Goal: Task Accomplishment & Management: Manage account settings

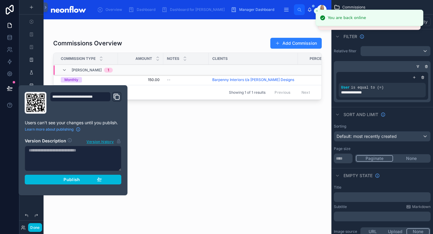
scroll to position [27, 0]
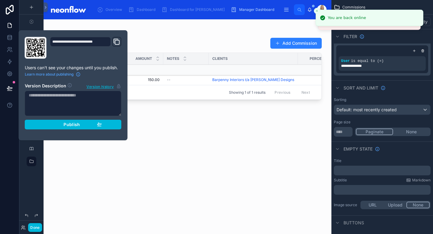
click at [55, 126] on div "Publish" at bounding box center [73, 124] width 58 height 5
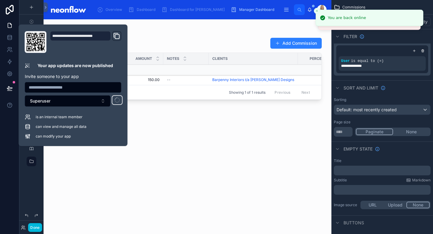
click at [264, 147] on div "Commissions Overview Add Commission Commission Type Amount Notes Clients Percen…" at bounding box center [187, 130] width 269 height 193
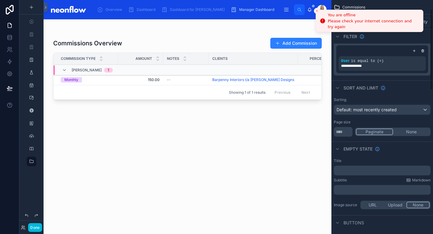
click at [317, 9] on icon "Close toast" at bounding box center [317, 11] width 4 height 4
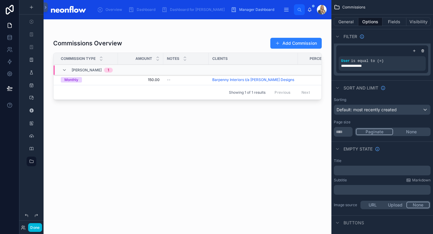
click at [183, 30] on div at bounding box center [187, 31] width 269 height 5
click at [181, 38] on div "Commissions Overview Add Commission" at bounding box center [187, 44] width 269 height 12
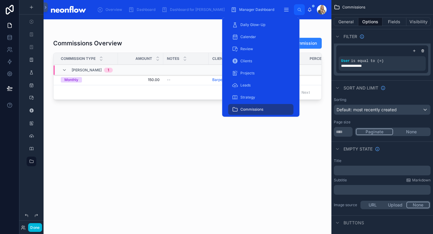
click at [256, 112] on span "Commissions" at bounding box center [252, 109] width 23 height 5
click at [264, 28] on div "Daily Glow-Up" at bounding box center [261, 25] width 58 height 10
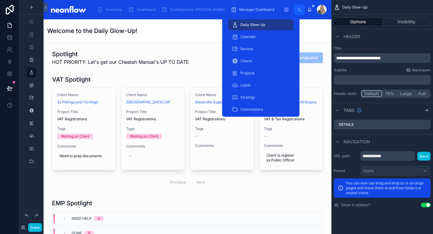
click at [253, 111] on span "Commissions" at bounding box center [252, 109] width 23 height 5
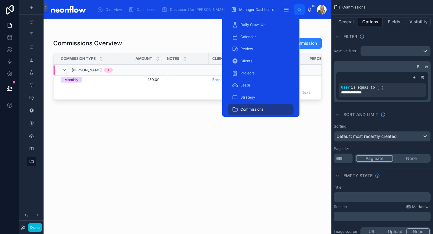
click at [185, 182] on div "Commissions Overview Add Commission Commission Type Amount Notes Clients Percen…" at bounding box center [187, 130] width 269 height 193
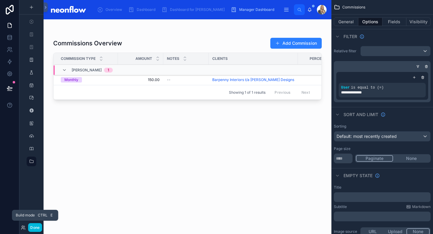
click at [38, 232] on button "Done" at bounding box center [35, 227] width 14 height 9
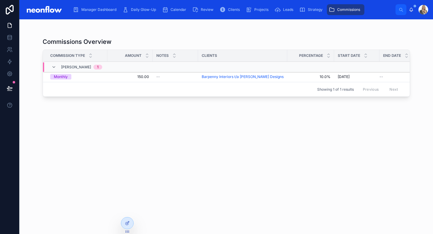
click at [129, 225] on icon at bounding box center [127, 223] width 5 height 5
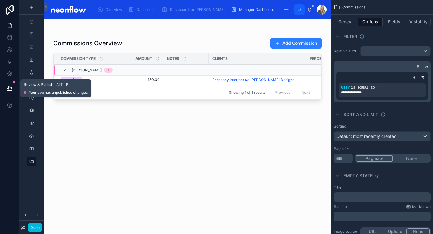
click at [13, 86] on button at bounding box center [9, 88] width 13 height 17
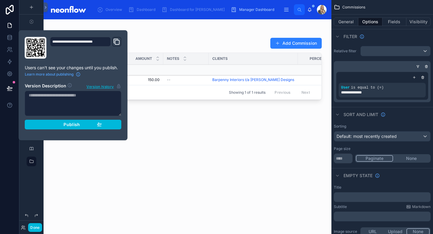
click at [51, 123] on div "Publish" at bounding box center [73, 124] width 58 height 5
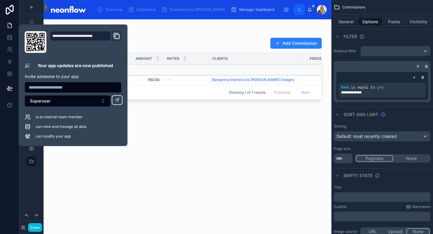
click at [239, 25] on div at bounding box center [188, 123] width 288 height 208
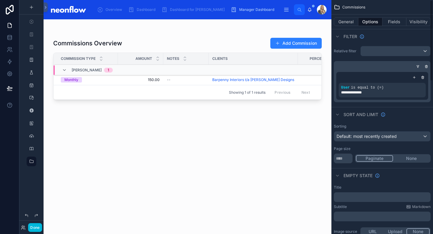
click at [423, 24] on button "Visibility" at bounding box center [419, 22] width 24 height 8
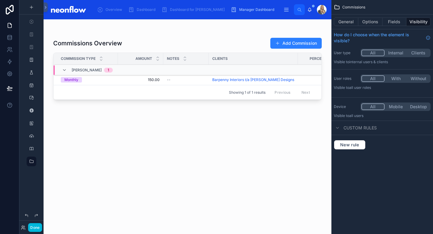
click at [233, 38] on div "Commissions Overview Add Commission" at bounding box center [187, 44] width 269 height 12
click at [23, 227] on icon at bounding box center [23, 227] width 5 height 5
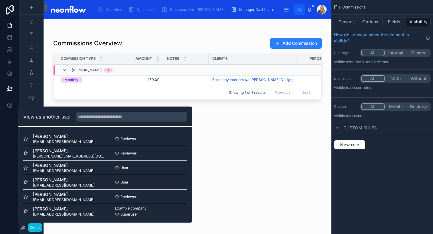
click at [0, 0] on button "Select" at bounding box center [0, 0] width 0 height 0
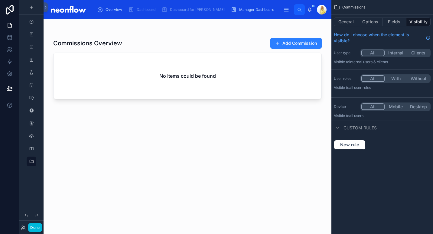
click at [231, 7] on div "Manager Dashboard" at bounding box center [254, 10] width 46 height 10
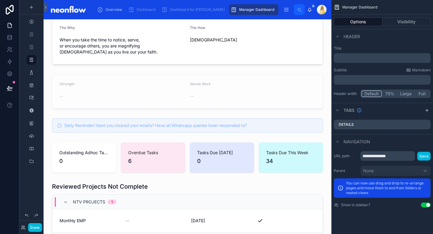
scroll to position [212, 0]
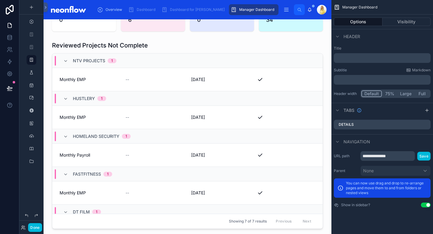
click at [35, 227] on button "Done" at bounding box center [35, 227] width 14 height 9
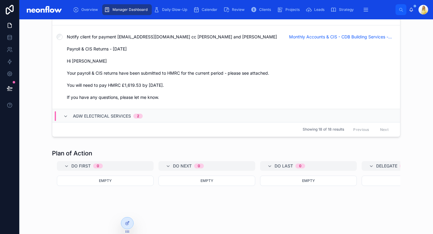
scroll to position [1202, 0]
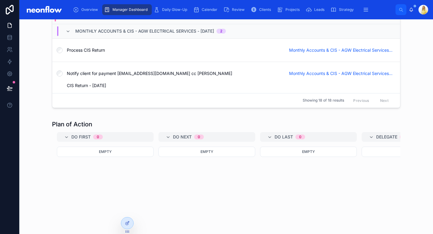
click at [318, 50] on span "Monthly Accounts & CIS - AGW Electrical Services - 07/10/2025" at bounding box center [341, 50] width 104 height 6
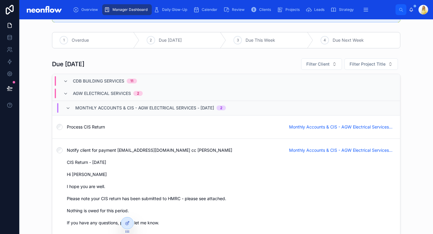
scroll to position [588, 0]
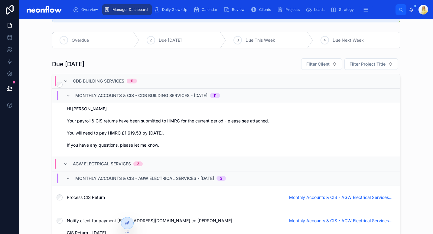
click at [331, 196] on span "Monthly Accounts & CIS - AGW Electrical Services - 07/10/2025" at bounding box center [341, 198] width 104 height 6
click at [328, 196] on span "Monthly Accounts & CIS - AGW Electrical Services - 07/10/2025" at bounding box center [341, 198] width 104 height 6
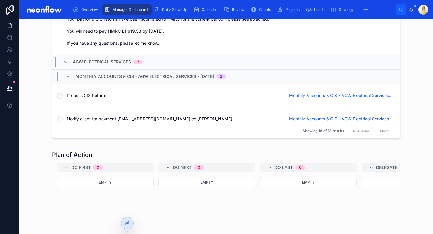
scroll to position [1132, 0]
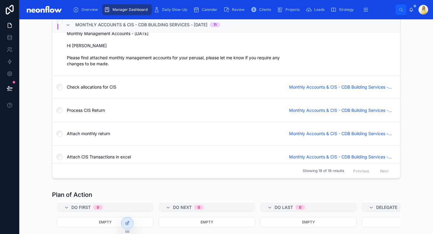
drag, startPoint x: 8, startPoint y: 14, endPoint x: 108, endPoint y: 5, distance: 100.2
click at [8, 14] on icon at bounding box center [10, 10] width 8 height 10
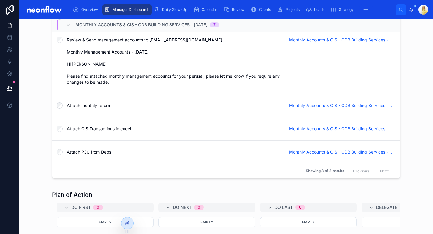
scroll to position [126, 0]
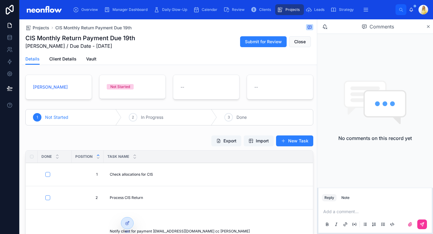
scroll to position [71, 0]
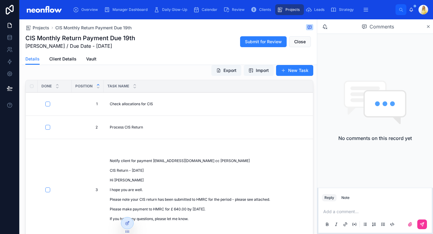
click at [160, 196] on span "Notify client for payment pholderplumbing@gmail.com cc Michelle CIS Return - Ju…" at bounding box center [229, 190] width 238 height 63
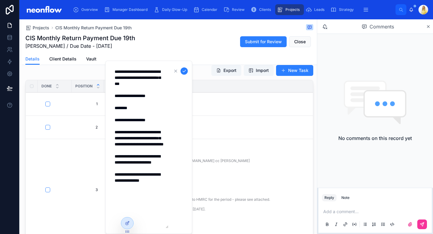
drag, startPoint x: 132, startPoint y: 208, endPoint x: 116, endPoint y: 98, distance: 111.3
click at [116, 98] on textarea "**********" at bounding box center [140, 147] width 58 height 162
click at [183, 73] on icon "submit" at bounding box center [184, 71] width 5 height 5
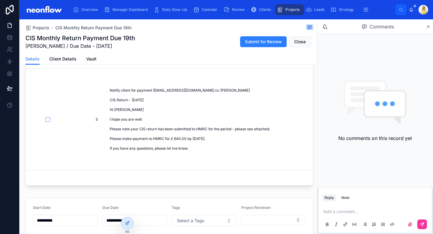
scroll to position [0, 0]
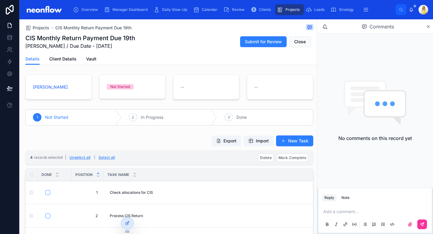
click at [110, 158] on button "Select all" at bounding box center [107, 158] width 21 height 10
click at [292, 157] on span "Mark Complete" at bounding box center [293, 158] width 28 height 5
click at [317, 146] on icon at bounding box center [317, 146] width 5 height 5
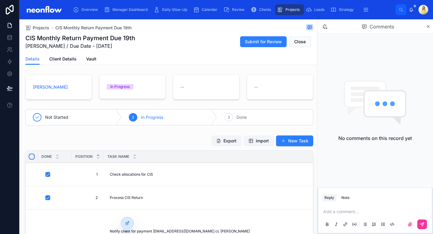
type input "**********"
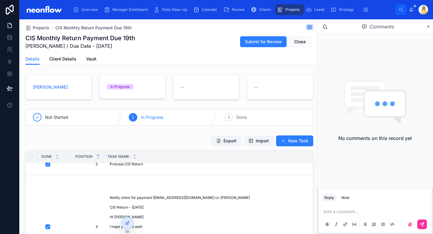
click at [305, 43] on button "Close" at bounding box center [300, 41] width 22 height 11
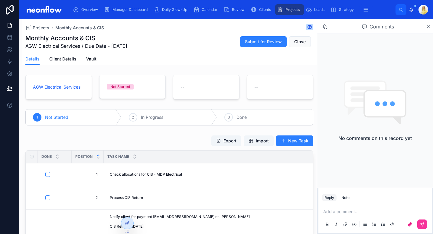
click at [259, 10] on span "Clients" at bounding box center [265, 9] width 12 height 5
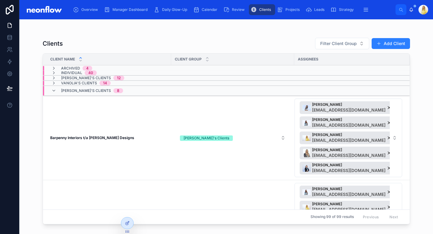
click at [55, 90] on icon at bounding box center [53, 90] width 5 height 5
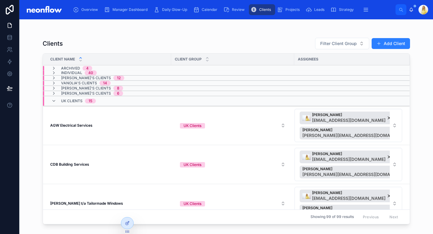
click at [78, 165] on strong "CDB Building Services" at bounding box center [69, 164] width 39 height 5
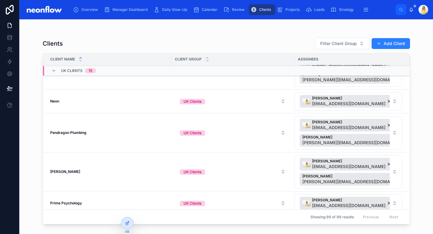
scroll to position [353, 0]
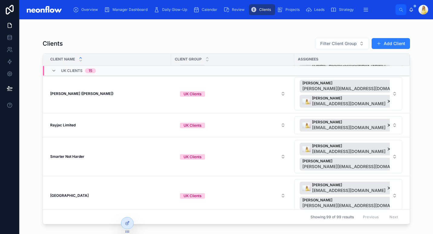
click at [66, 94] on strong "RA Adams (Bob)" at bounding box center [81, 93] width 63 height 5
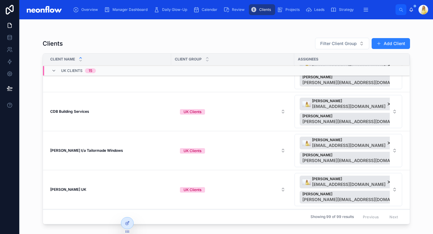
scroll to position [0, 0]
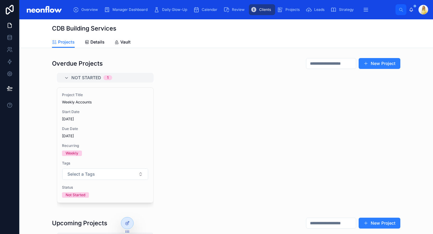
click at [120, 124] on div "Project Title Weekly Accounts Start Date 06/10/2025 Due Date 06/10/2025 Recurri…" at bounding box center [105, 145] width 96 height 115
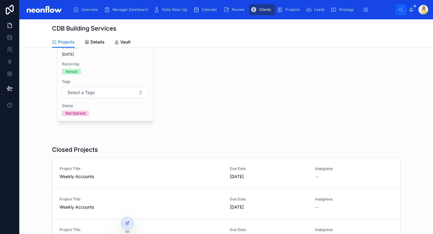
scroll to position [353, 0]
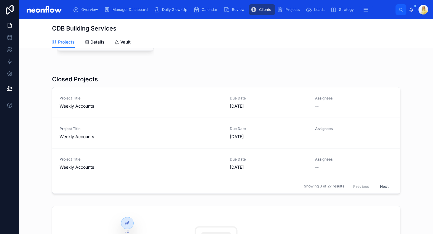
click at [380, 187] on button "Next" at bounding box center [384, 186] width 17 height 9
click at [384, 188] on button "Next" at bounding box center [384, 186] width 17 height 9
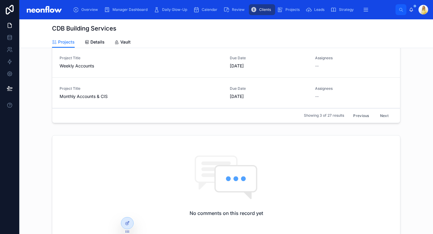
scroll to position [353, 0]
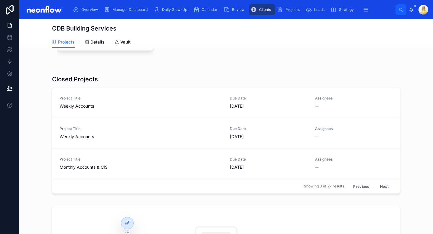
click at [216, 166] on span "Monthly Accounts & CIS" at bounding box center [141, 167] width 163 height 6
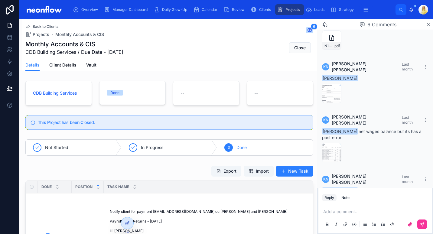
scroll to position [267, 0]
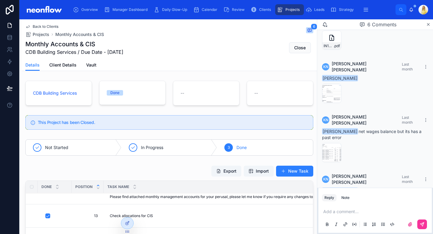
click at [299, 53] on button "Close" at bounding box center [300, 47] width 22 height 11
click at [38, 26] on span "Back to Clients" at bounding box center [46, 26] width 26 height 5
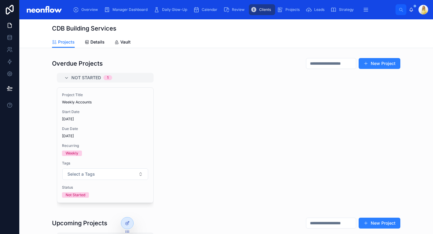
click at [127, 223] on icon at bounding box center [128, 223] width 2 height 2
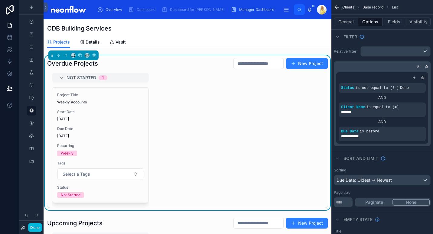
scroll to position [71, 0]
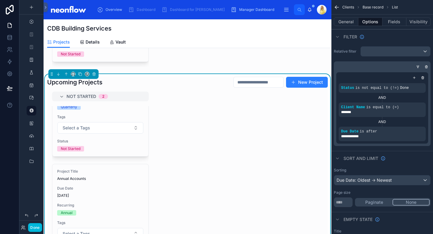
scroll to position [0, 0]
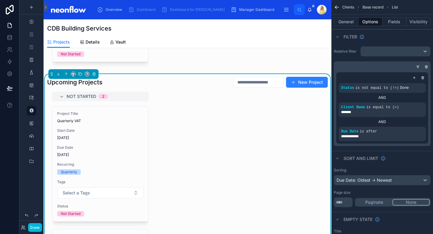
click at [169, 81] on div "Upcoming Projects New Project" at bounding box center [187, 83] width 281 height 12
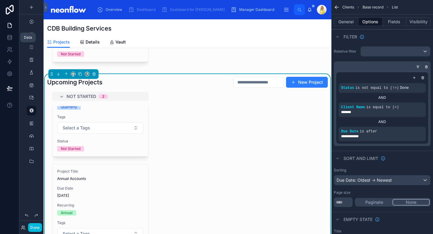
click at [4, 39] on link at bounding box center [9, 37] width 19 height 12
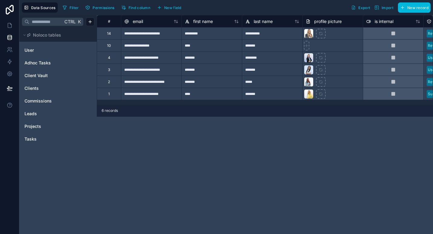
click at [42, 130] on div "Projects" at bounding box center [58, 127] width 73 height 10
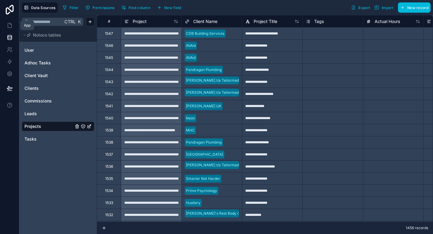
click at [12, 21] on link at bounding box center [9, 25] width 19 height 12
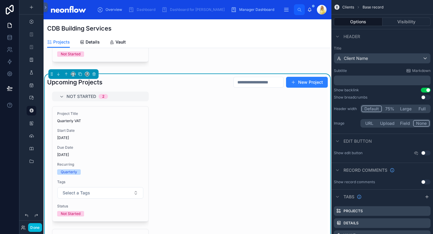
click at [254, 130] on div "Not Started 2 Project Title Quarterly VAT Start Date 19/10/2025 Due Date 18/10/…" at bounding box center [187, 180] width 281 height 176
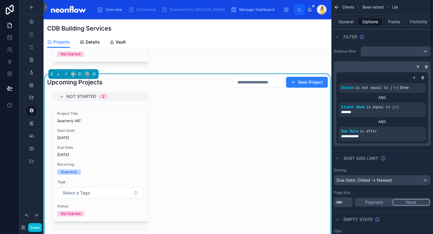
click at [348, 24] on button "General" at bounding box center [346, 22] width 25 height 8
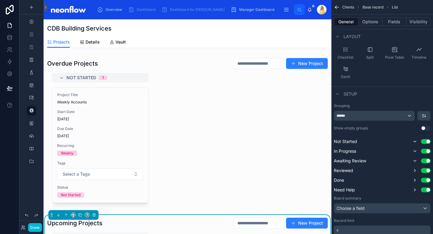
click at [192, 155] on div at bounding box center [188, 132] width 288 height 155
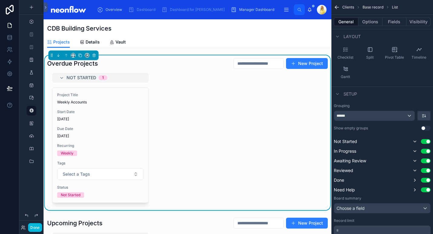
click at [379, 25] on button "Options" at bounding box center [371, 22] width 24 height 8
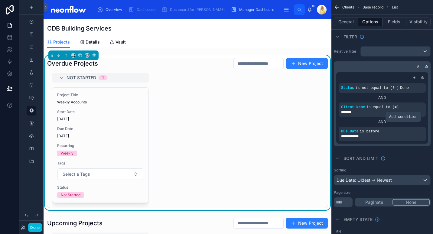
click at [0, 0] on div "scrollable content" at bounding box center [0, 0] width 0 height 0
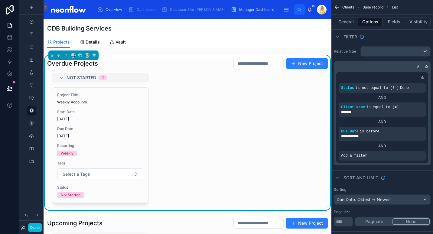
click at [418, 66] on icon "scrollable content" at bounding box center [418, 67] width 4 height 4
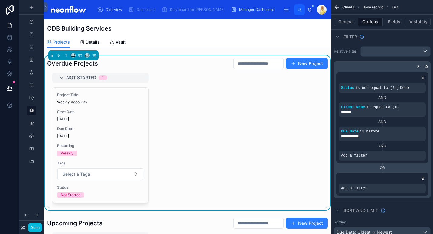
click at [0, 0] on div "scrollable content" at bounding box center [0, 0] width 0 height 0
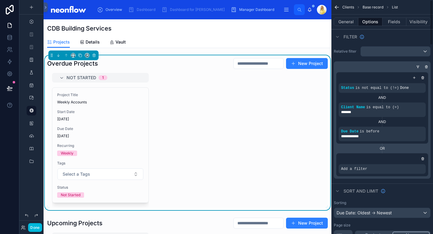
click at [0, 0] on icon "scrollable content" at bounding box center [0, 0] width 0 height 0
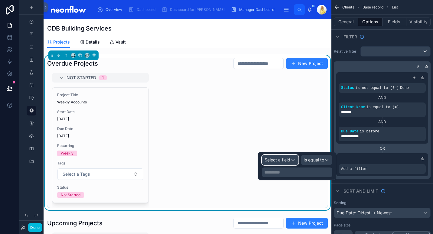
click at [272, 160] on span "Select a field" at bounding box center [278, 159] width 26 height 5
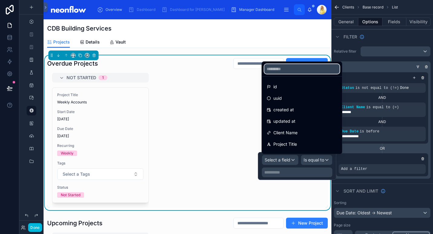
click at [304, 66] on input "text" at bounding box center [302, 69] width 75 height 10
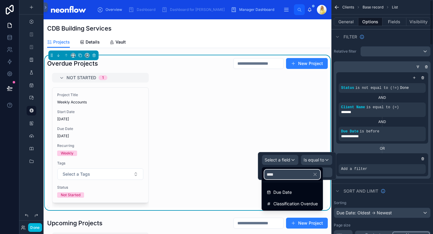
type input "***"
click at [311, 186] on ul "Due Date Classification Overdue" at bounding box center [292, 196] width 61 height 28
click at [314, 194] on div "Due Date" at bounding box center [292, 192] width 51 height 7
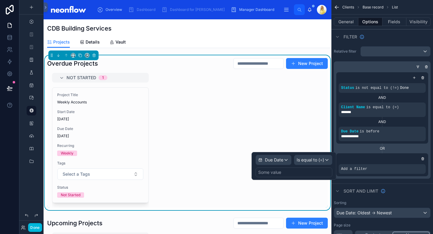
click at [325, 172] on div "Some value" at bounding box center [294, 173] width 77 height 10
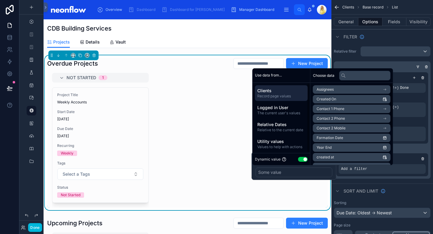
click at [304, 130] on span "Relative to the current date" at bounding box center [282, 130] width 48 height 5
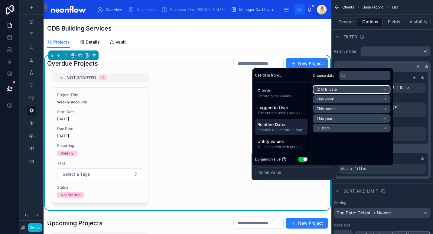
click at [366, 88] on li "Today's date" at bounding box center [352, 89] width 78 height 8
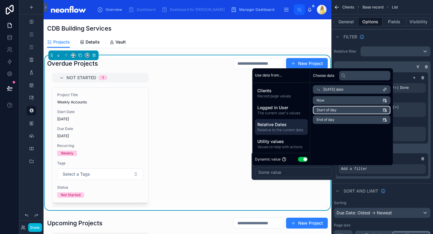
click at [362, 114] on li "Start of day" at bounding box center [352, 110] width 78 height 8
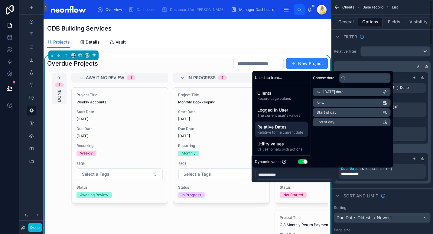
click at [417, 192] on div "Sort And Limit" at bounding box center [383, 196] width 102 height 15
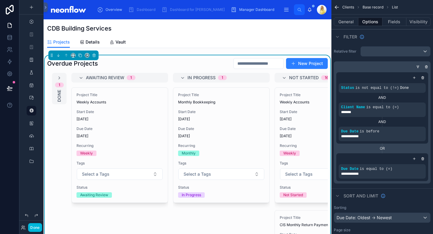
click at [58, 81] on div "1 Done" at bounding box center [59, 88] width 15 height 31
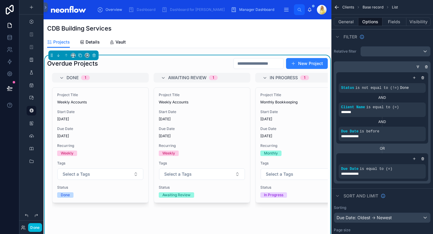
click at [83, 80] on div "Done 1" at bounding box center [104, 78] width 75 height 10
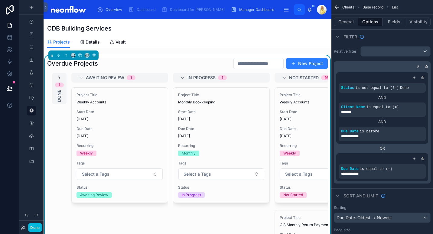
click at [60, 84] on div "1" at bounding box center [60, 85] width 2 height 5
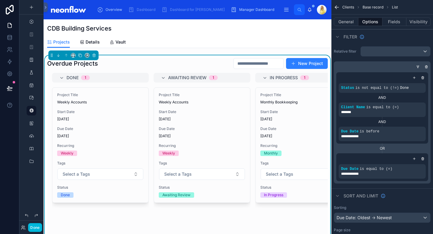
click at [84, 78] on span "1" at bounding box center [85, 77] width 9 height 5
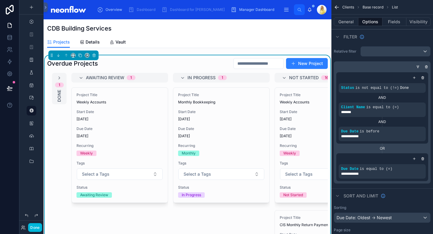
click at [40, 228] on button "Done" at bounding box center [35, 227] width 14 height 9
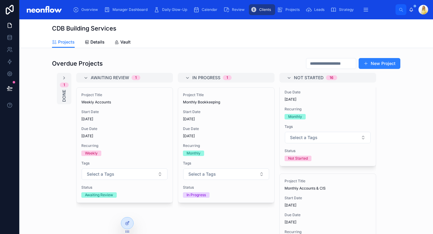
scroll to position [212, 0]
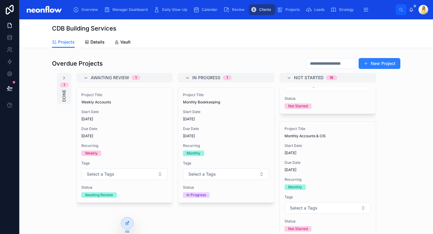
click at [0, 0] on span "Delete" at bounding box center [0, 0] width 0 height 0
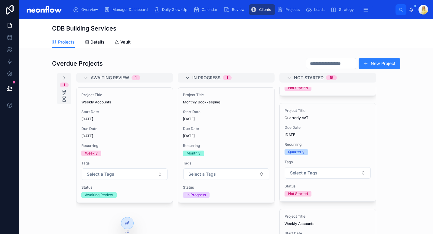
scroll to position [424, 0]
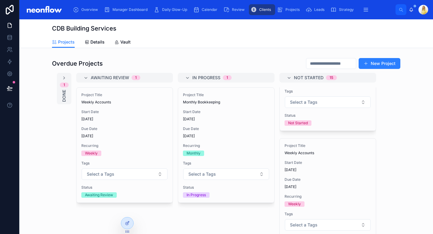
click at [0, 0] on span "Delete" at bounding box center [0, 0] width 0 height 0
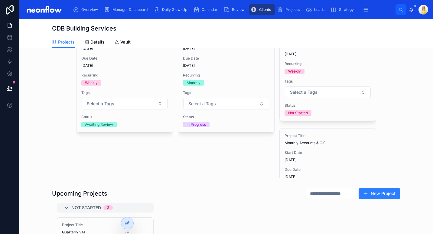
scroll to position [1469, 0]
click at [238, 74] on span "Recurring" at bounding box center [226, 75] width 87 height 5
click at [345, 141] on span "Monthly Accounts & CIS" at bounding box center [328, 143] width 87 height 5
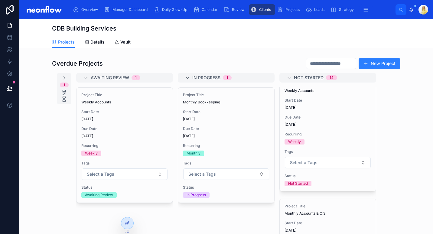
click at [132, 227] on div at bounding box center [127, 224] width 12 height 12
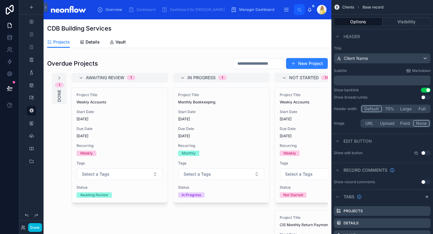
click at [179, 67] on div at bounding box center [188, 153] width 288 height 196
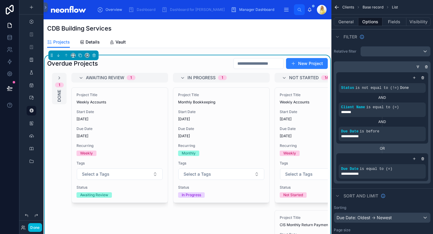
click at [416, 160] on icon "scrollable content" at bounding box center [415, 159] width 4 height 4
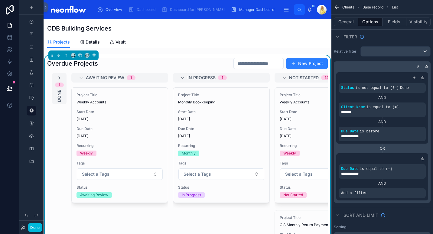
click at [0, 0] on div "scrollable content" at bounding box center [0, 0] width 0 height 0
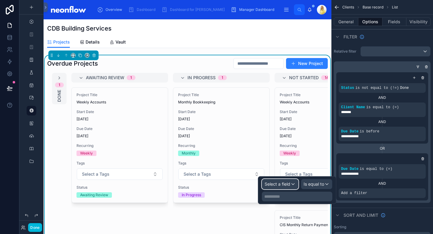
click at [289, 184] on span "Select a field" at bounding box center [278, 184] width 26 height 5
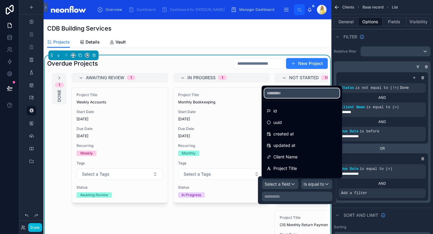
click at [291, 94] on input "text" at bounding box center [302, 93] width 75 height 10
click at [289, 160] on span "Client Name" at bounding box center [286, 156] width 24 height 7
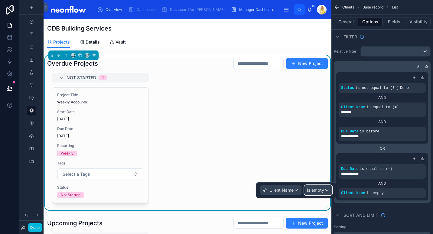
click at [322, 189] on span "Is empty" at bounding box center [315, 190] width 17 height 6
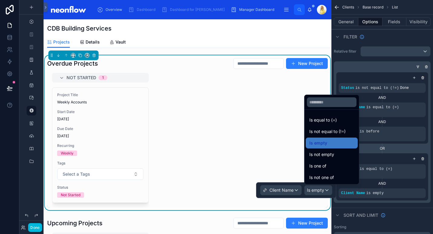
click at [354, 122] on div "Is equal to (=)" at bounding box center [332, 120] width 45 height 7
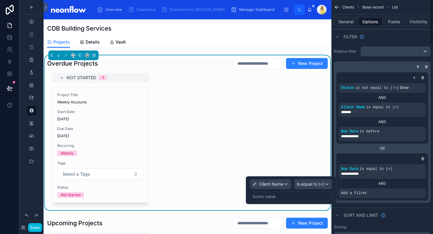
click at [298, 196] on div "Some value" at bounding box center [291, 197] width 83 height 10
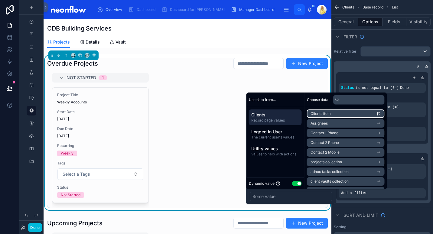
click at [351, 111] on li "Clients item" at bounding box center [346, 114] width 78 height 8
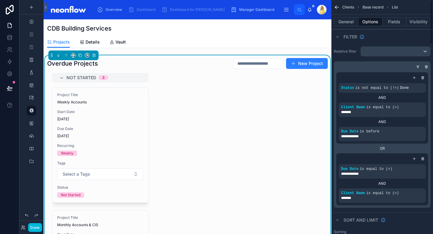
click at [414, 159] on icon "scrollable content" at bounding box center [415, 159] width 4 height 4
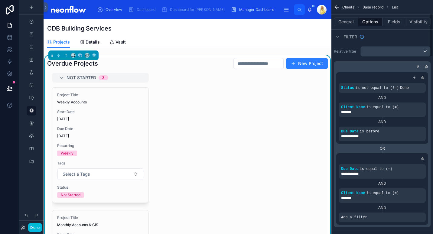
scroll to position [71, 0]
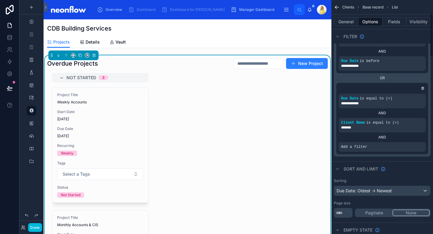
click at [0, 0] on div "scrollable content" at bounding box center [0, 0] width 0 height 0
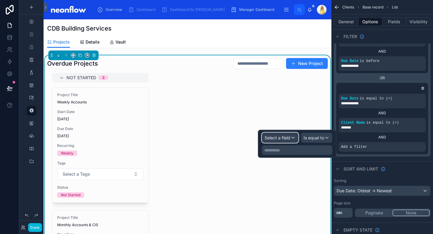
click at [281, 137] on span "Select a field" at bounding box center [278, 137] width 26 height 5
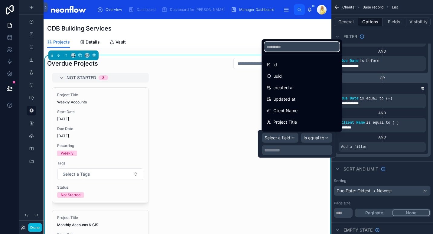
click at [302, 50] on input "text" at bounding box center [302, 47] width 75 height 10
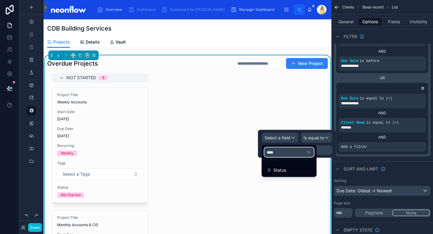
type input "****"
click at [302, 165] on div "Status" at bounding box center [289, 170] width 52 height 11
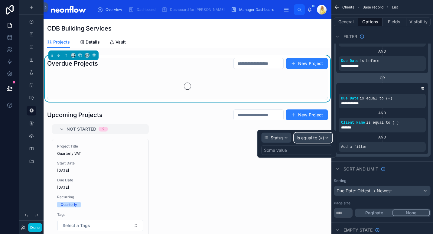
click at [325, 138] on div "Is equal to (=)" at bounding box center [313, 138] width 38 height 10
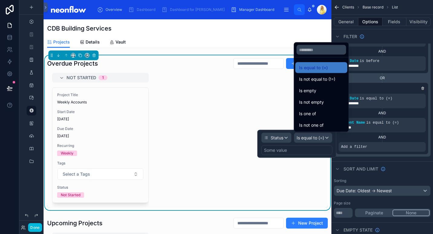
click at [337, 80] on div "Is not equal to (!=)" at bounding box center [321, 79] width 45 height 7
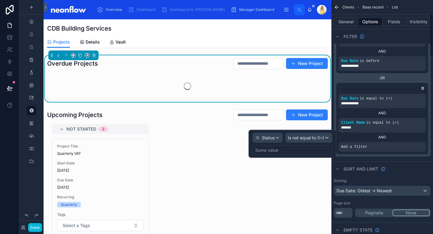
click at [302, 154] on div "Some value" at bounding box center [293, 151] width 80 height 10
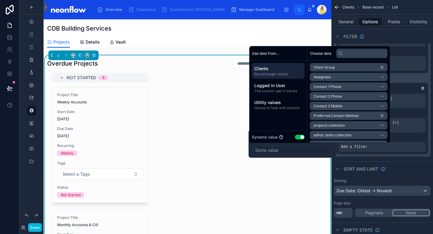
drag, startPoint x: 300, startPoint y: 133, endPoint x: 304, endPoint y: 132, distance: 5.1
click at [299, 134] on div "Dynamic value Use setting" at bounding box center [278, 137] width 53 height 7
click at [299, 138] on button "Use setting" at bounding box center [300, 137] width 10 height 5
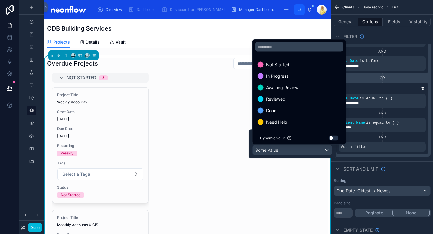
click at [309, 114] on div "Done" at bounding box center [300, 110] width 84 height 7
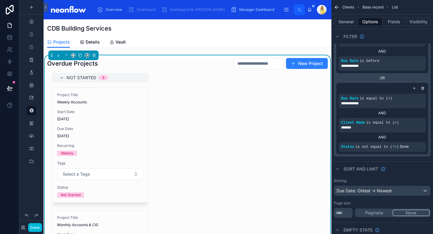
click at [160, 98] on div "Not Started 3 Project Title Weekly Accounts Start Date 06/10/2025 Due Date 06/1…" at bounding box center [187, 161] width 281 height 176
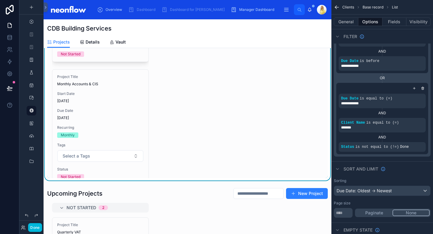
click at [129, 110] on span "Due Date" at bounding box center [100, 110] width 87 height 5
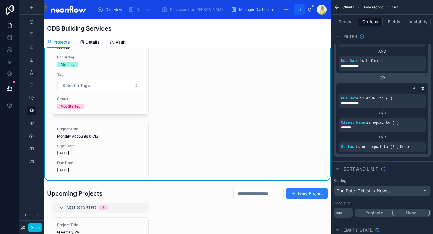
scroll to position [205, 0]
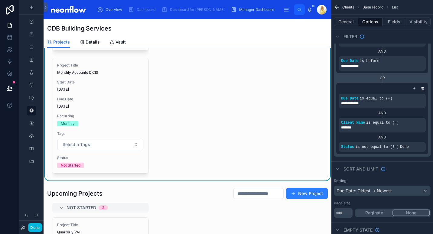
click at [109, 104] on span "[DATE]" at bounding box center [100, 106] width 87 height 5
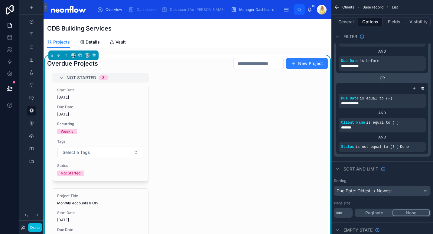
scroll to position [0, 0]
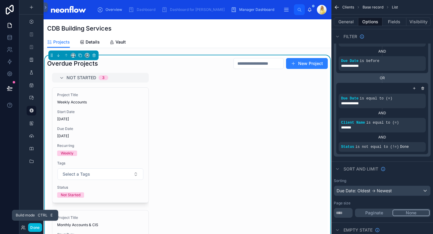
click at [37, 225] on button "Done" at bounding box center [35, 227] width 14 height 9
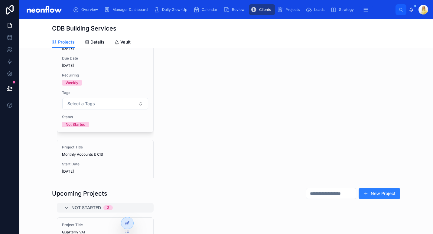
scroll to position [71, 0]
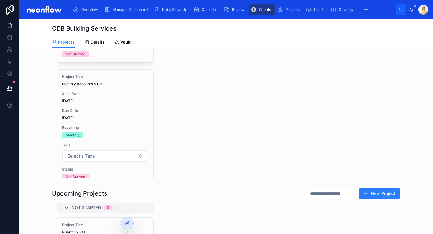
click at [0, 0] on span "Delete" at bounding box center [0, 0] width 0 height 0
click at [97, 117] on span "[DATE]" at bounding box center [105, 118] width 87 height 5
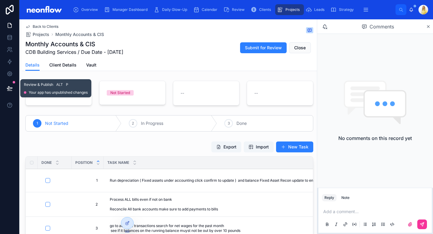
click at [11, 86] on icon at bounding box center [10, 88] width 6 height 6
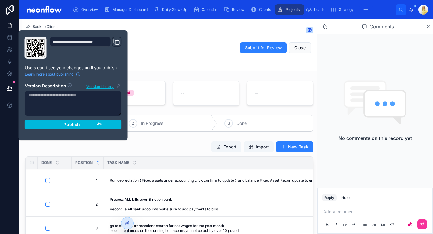
click at [60, 123] on div "Publish" at bounding box center [73, 124] width 58 height 5
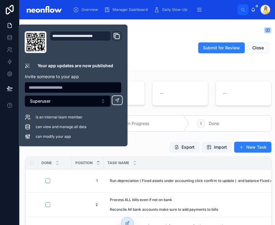
click at [138, 26] on div "Back to Clients Projects Monthly Accounts & CIS" at bounding box center [148, 30] width 246 height 13
click at [194, 37] on div "Back to Clients Projects Monthly Accounts & CIS" at bounding box center [148, 30] width 246 height 13
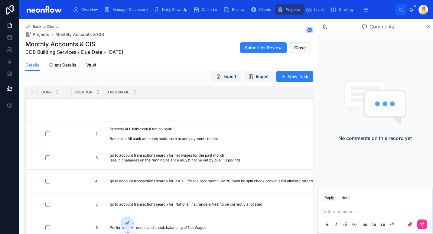
scroll to position [282, 0]
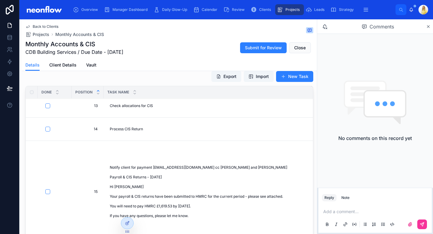
click at [164, 174] on span "Notify client for payment nicholasjamesball@hotmail.co.uk cc michelle and debs …" at bounding box center [229, 191] width 238 height 53
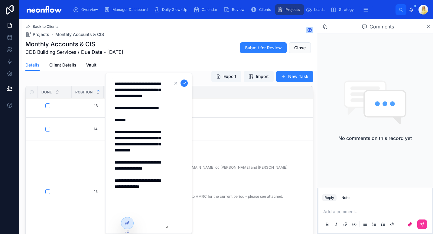
click at [146, 187] on textarea "**********" at bounding box center [140, 153] width 58 height 150
drag, startPoint x: 147, startPoint y: 187, endPoint x: 132, endPoint y: 187, distance: 14.8
click at [132, 187] on textarea "**********" at bounding box center [140, 153] width 58 height 150
click at [157, 186] on textarea "**********" at bounding box center [140, 153] width 58 height 150
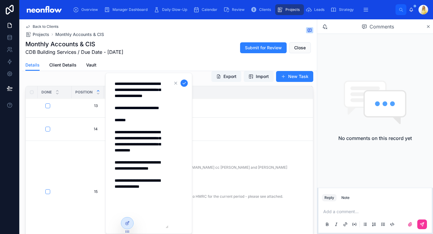
drag, startPoint x: 130, startPoint y: 120, endPoint x: 116, endPoint y: 121, distance: 13.4
click at [116, 121] on textarea "**********" at bounding box center [140, 153] width 58 height 150
drag, startPoint x: 115, startPoint y: 114, endPoint x: 151, endPoint y: 217, distance: 109.1
click at [151, 217] on textarea "**********" at bounding box center [140, 153] width 58 height 150
type textarea "**********"
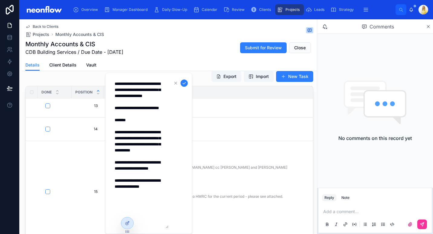
click at [184, 84] on icon "submit" at bounding box center [184, 83] width 5 height 5
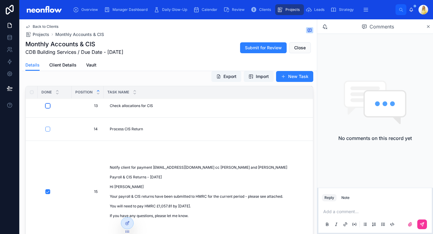
click at [48, 107] on button "button" at bounding box center [47, 106] width 5 height 5
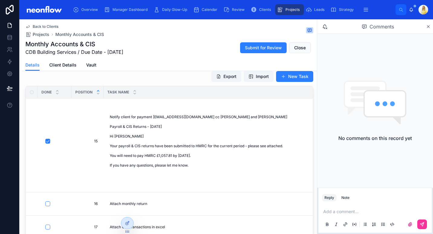
scroll to position [126, 0]
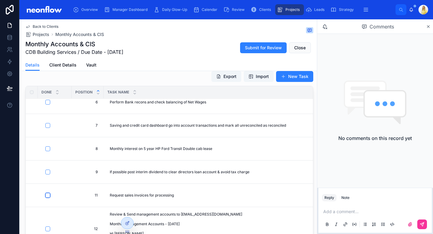
click at [46, 194] on button "button" at bounding box center [47, 195] width 5 height 5
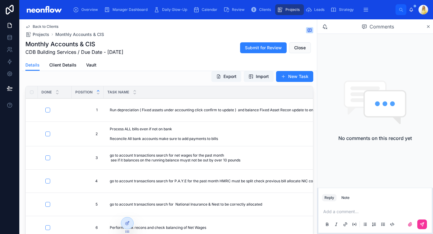
scroll to position [0, 0]
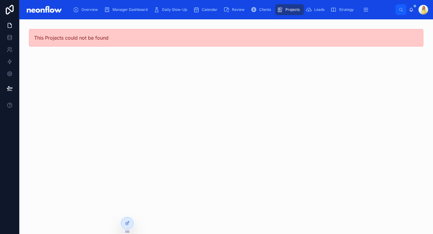
click at [264, 8] on span "Clients" at bounding box center [265, 9] width 12 height 5
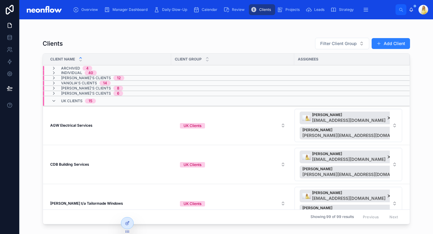
click at [71, 126] on strong "AGW Electrical Services" at bounding box center [71, 125] width 42 height 5
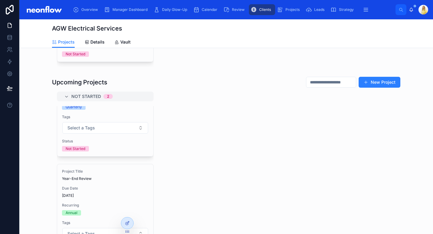
scroll to position [353, 0]
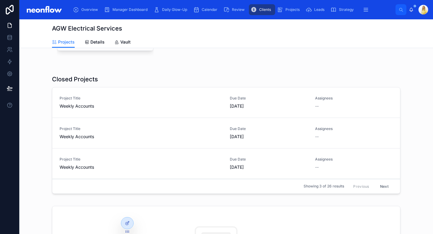
click at [382, 187] on button "Next" at bounding box center [384, 186] width 17 height 9
click at [381, 189] on button "Next" at bounding box center [384, 186] width 17 height 9
click at [85, 101] on div "Project Title Monthly Accounts & CIS" at bounding box center [141, 102] width 163 height 13
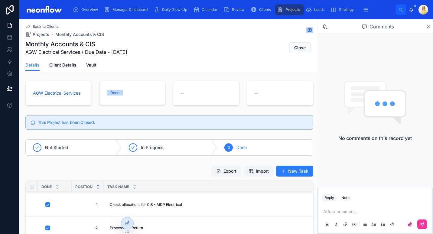
click at [299, 50] on span "Close" at bounding box center [300, 48] width 12 height 6
click at [51, 27] on span "Back to Clients" at bounding box center [46, 26] width 26 height 5
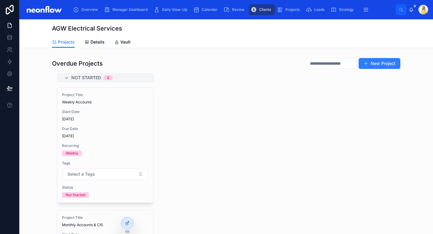
scroll to position [71, 0]
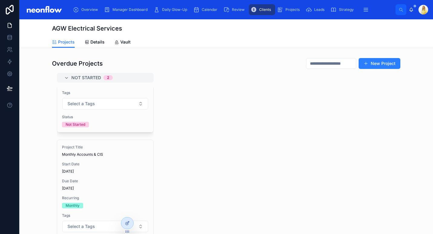
click at [109, 173] on span "[DATE]" at bounding box center [105, 171] width 87 height 5
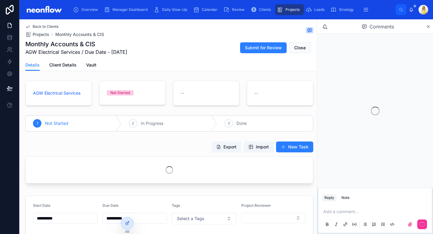
click at [255, 8] on icon "scrollable content" at bounding box center [254, 10] width 6 height 6
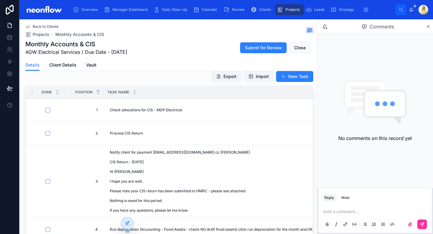
scroll to position [71, 0]
click at [140, 192] on span "Notify client for payment [EMAIL_ADDRESS][DOMAIN_NAME] cc [PERSON_NAME] CIS Ret…" at bounding box center [229, 181] width 238 height 63
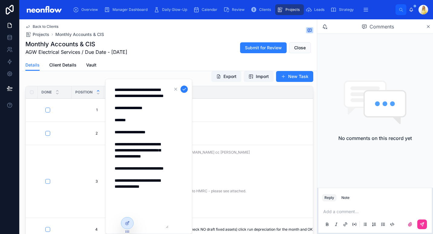
drag, startPoint x: 138, startPoint y: 213, endPoint x: 114, endPoint y: 113, distance: 103.3
click at [114, 113] on textarea "**********" at bounding box center [140, 156] width 58 height 144
click at [184, 90] on icon "submit" at bounding box center [184, 89] width 3 height 2
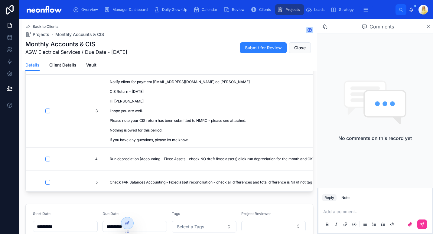
scroll to position [0, 0]
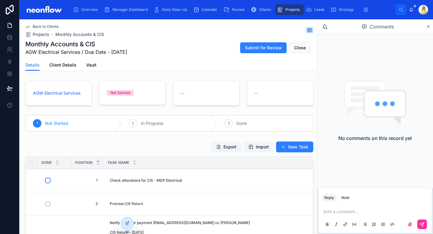
click at [46, 182] on button "button" at bounding box center [47, 180] width 5 height 5
click at [46, 202] on button "button" at bounding box center [47, 204] width 5 height 5
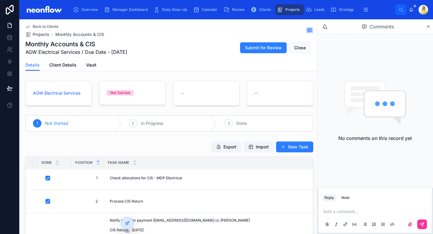
scroll to position [71, 0]
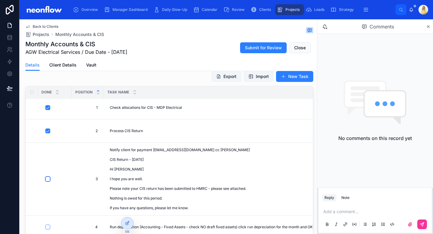
click at [48, 177] on button "button" at bounding box center [47, 179] width 5 height 5
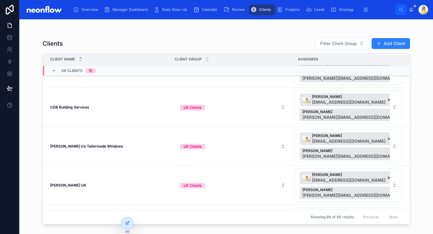
scroll to position [370, 0]
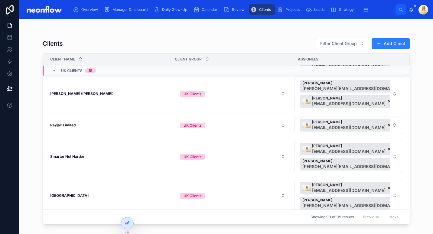
click at [72, 94] on strong "[PERSON_NAME] ([PERSON_NAME])" at bounding box center [81, 93] width 63 height 5
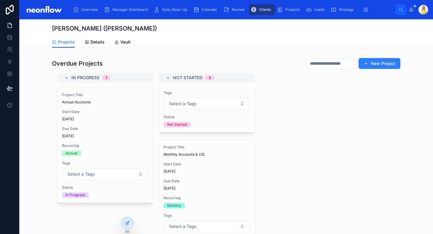
scroll to position [188, 0]
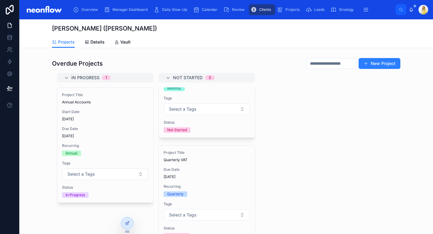
click at [218, 91] on div "Project Title Monthly Accounts & CIS Start Date [DATE] Due Date [DATE] Recurrin…" at bounding box center [207, 80] width 96 height 115
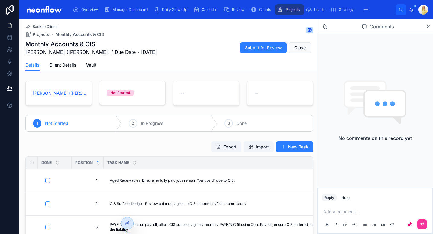
scroll to position [71, 0]
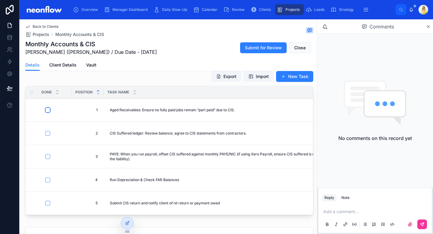
click at [48, 109] on button "button" at bounding box center [47, 110] width 5 height 5
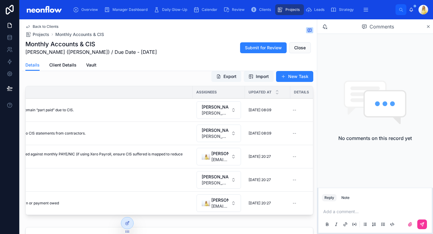
scroll to position [0, 0]
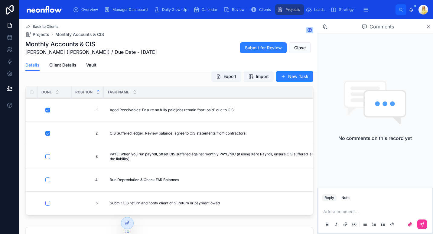
type input "**********"
click at [49, 204] on button "button" at bounding box center [47, 203] width 5 height 5
